Goal: Transaction & Acquisition: Purchase product/service

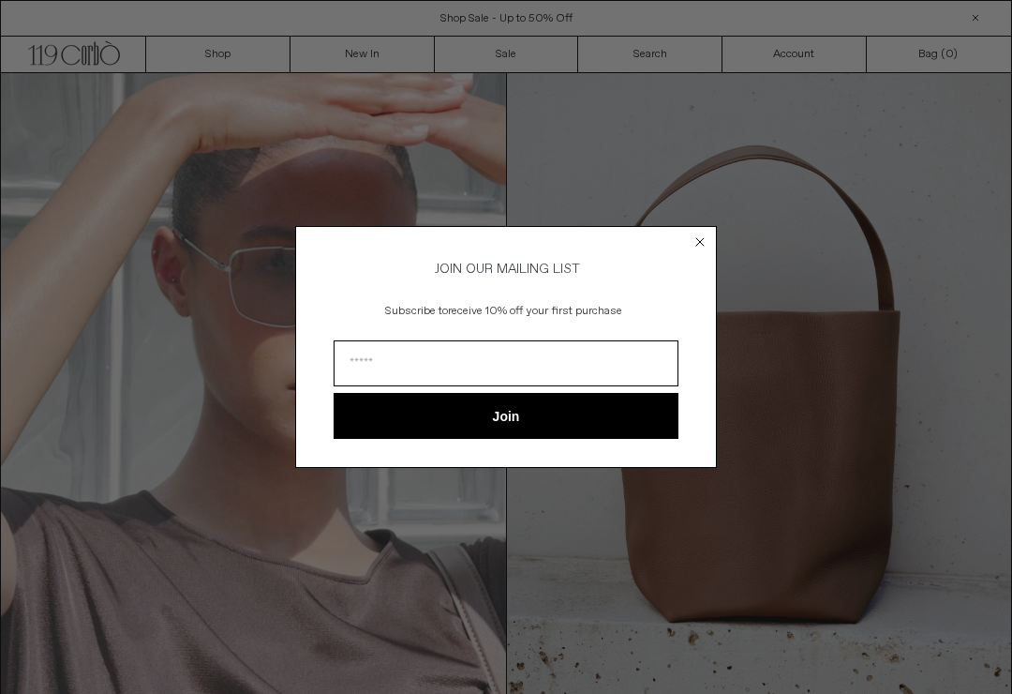
click at [700, 235] on circle "Close dialog" at bounding box center [701, 241] width 18 height 18
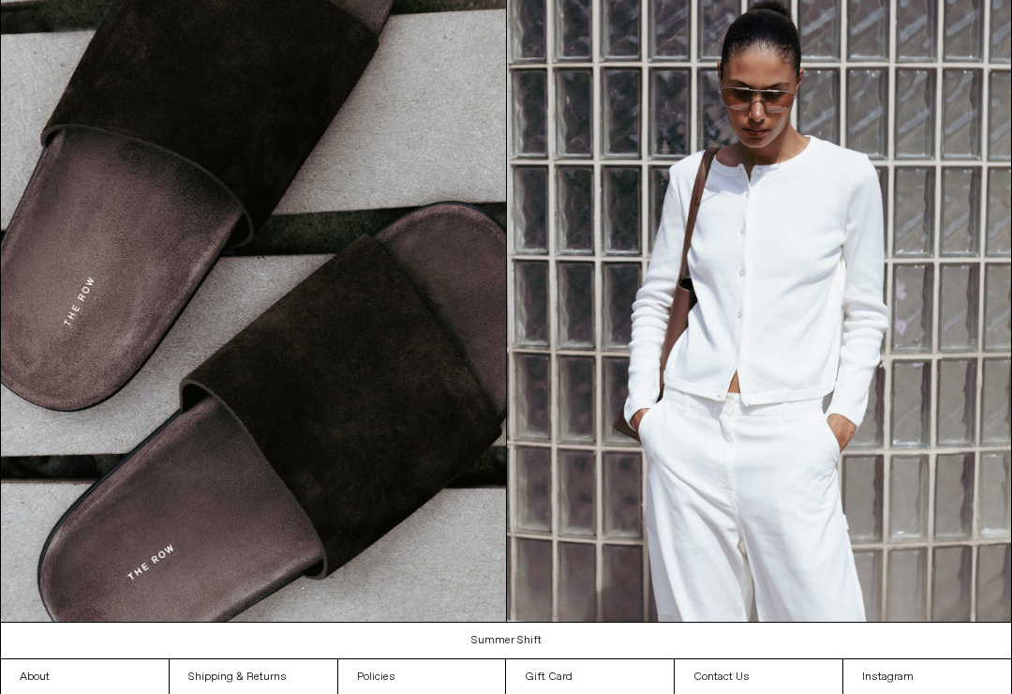
scroll to position [1462, 0]
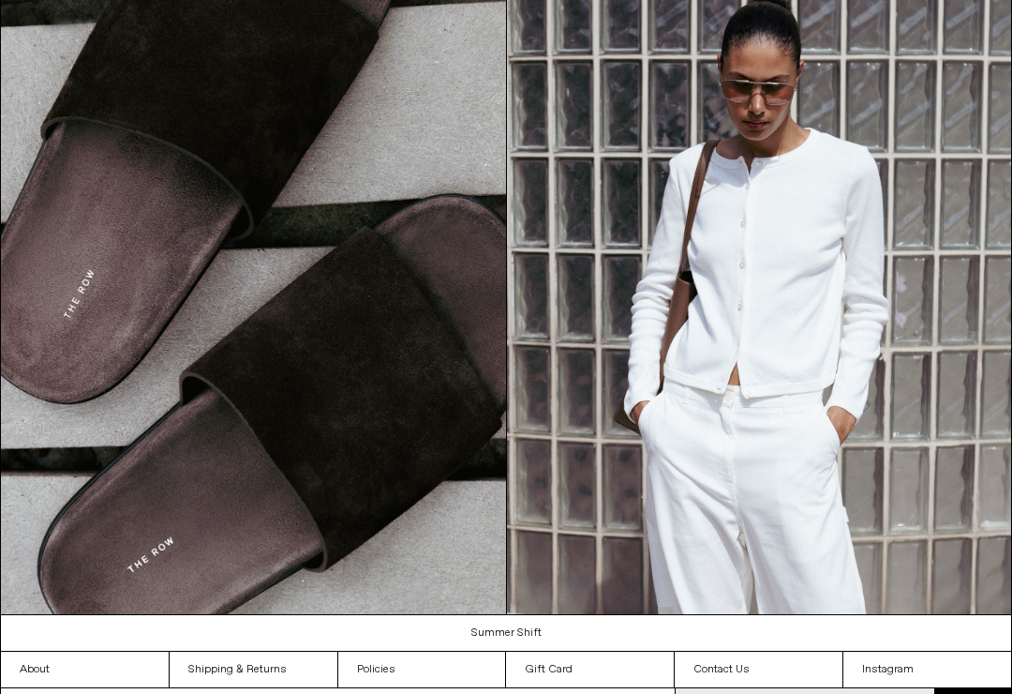
click at [532, 630] on link "Summer Shift" at bounding box center [506, 633] width 1011 height 36
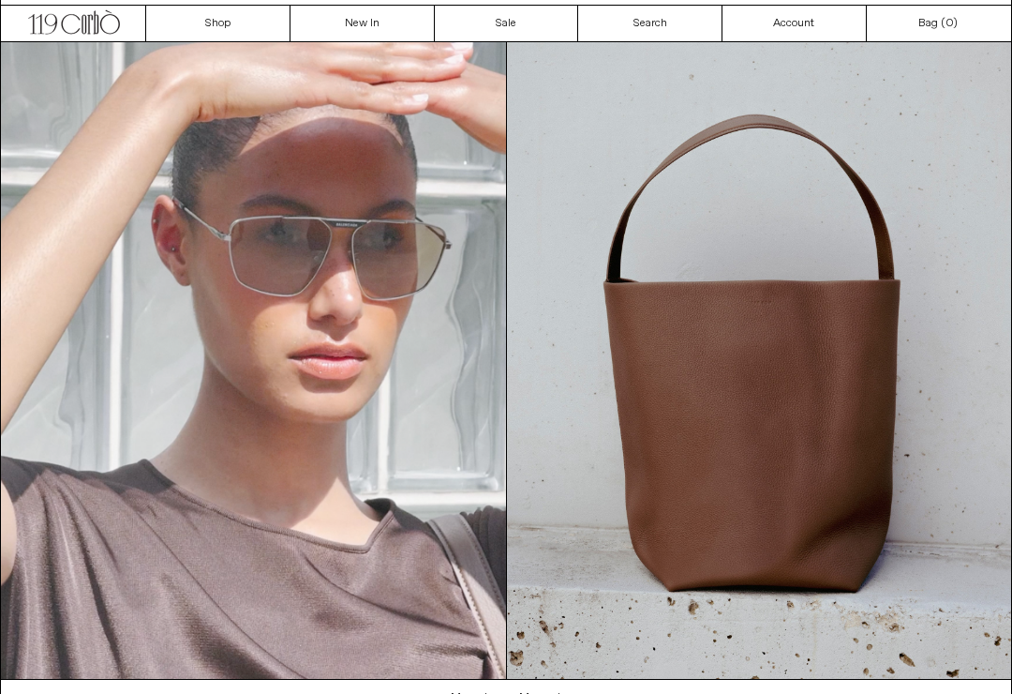
scroll to position [0, 0]
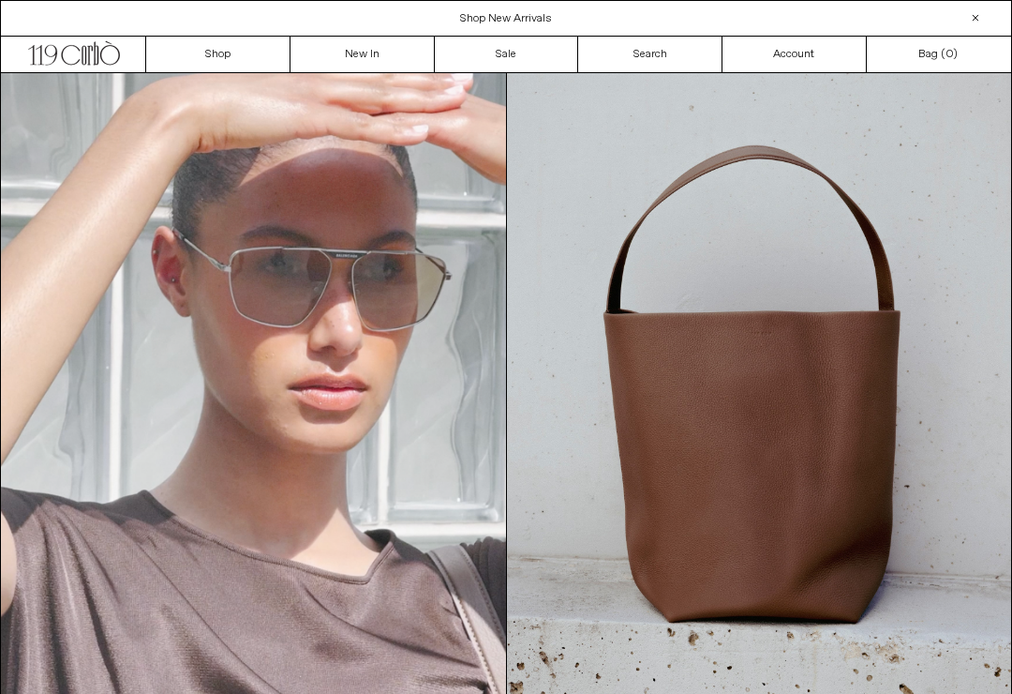
click at [329, 37] on link "New In" at bounding box center [363, 55] width 144 height 36
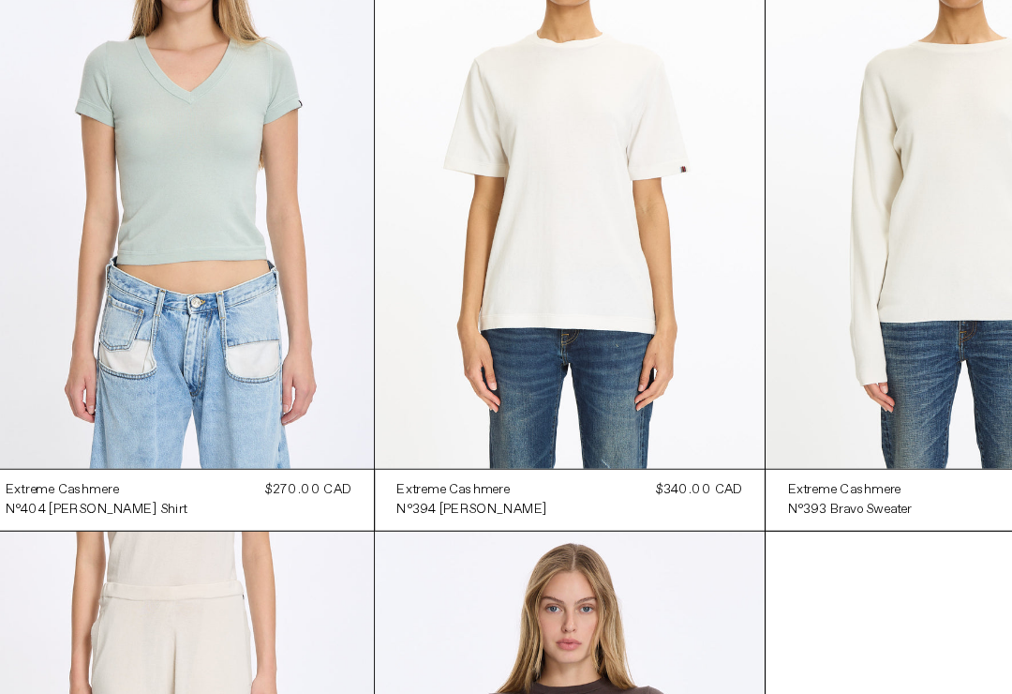
scroll to position [10255, 0]
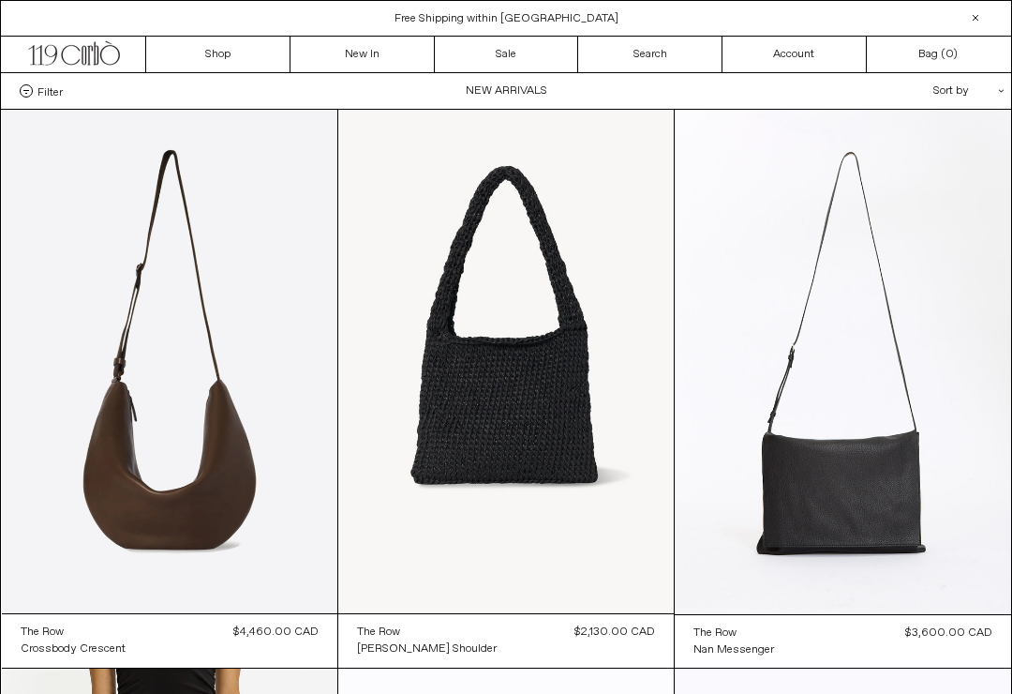
click at [345, 60] on link "New In" at bounding box center [363, 55] width 144 height 36
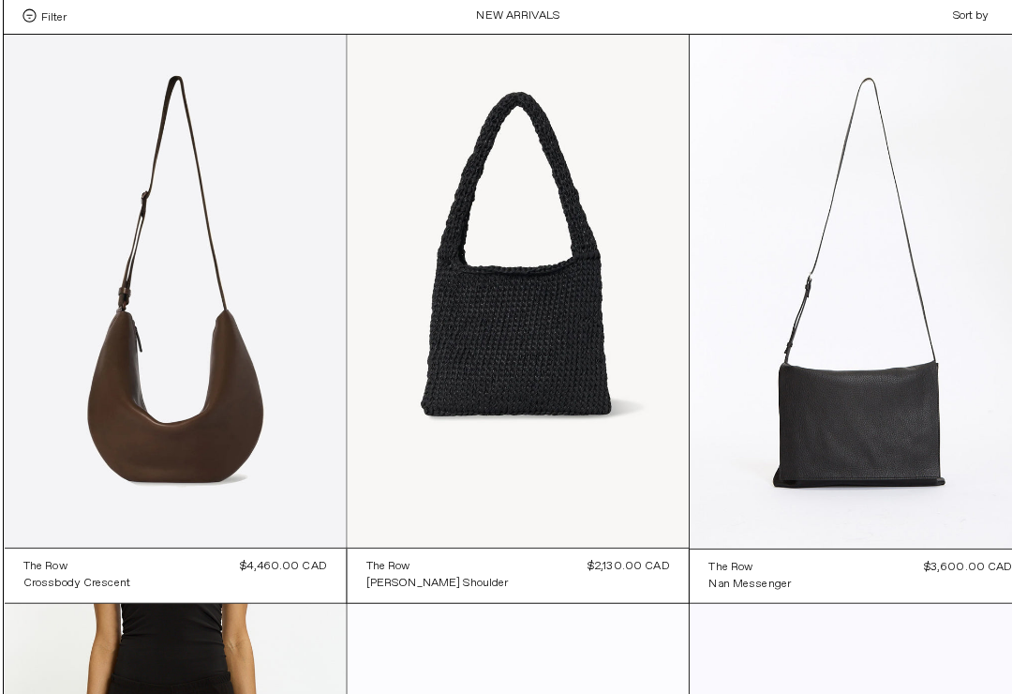
scroll to position [86, 0]
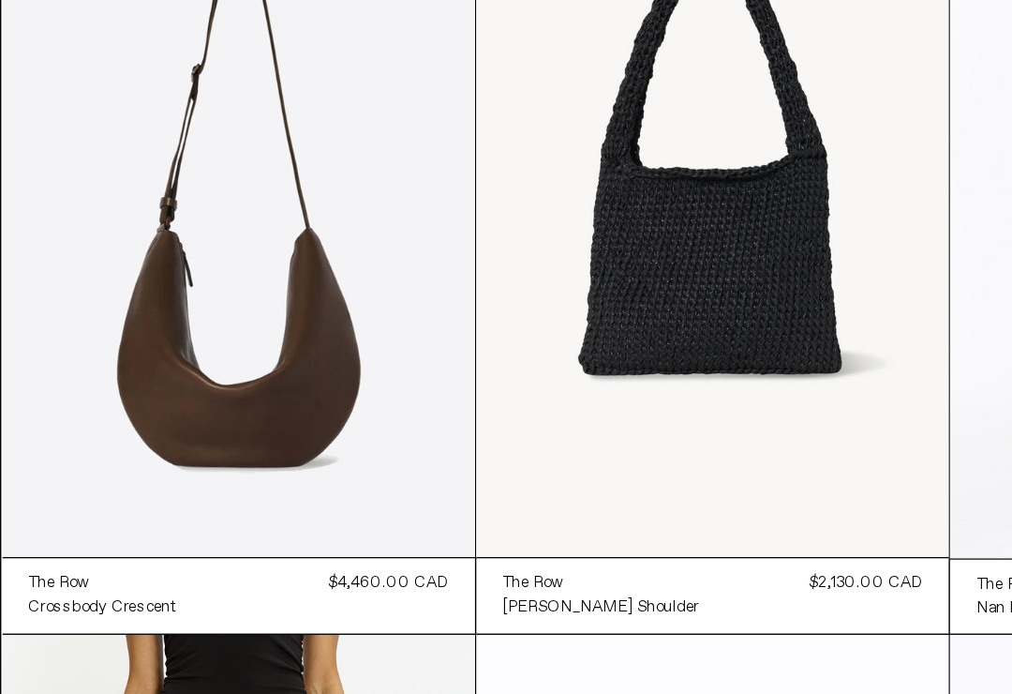
click at [140, 299] on at bounding box center [170, 274] width 336 height 503
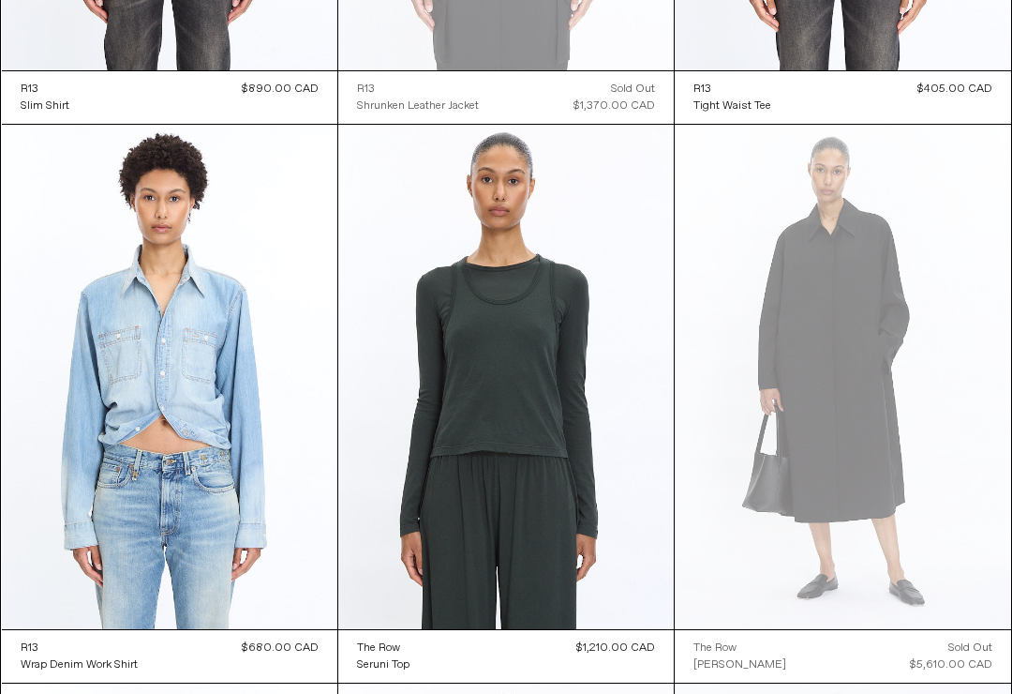
scroll to position [5560, 0]
